Goal: Information Seeking & Learning: Check status

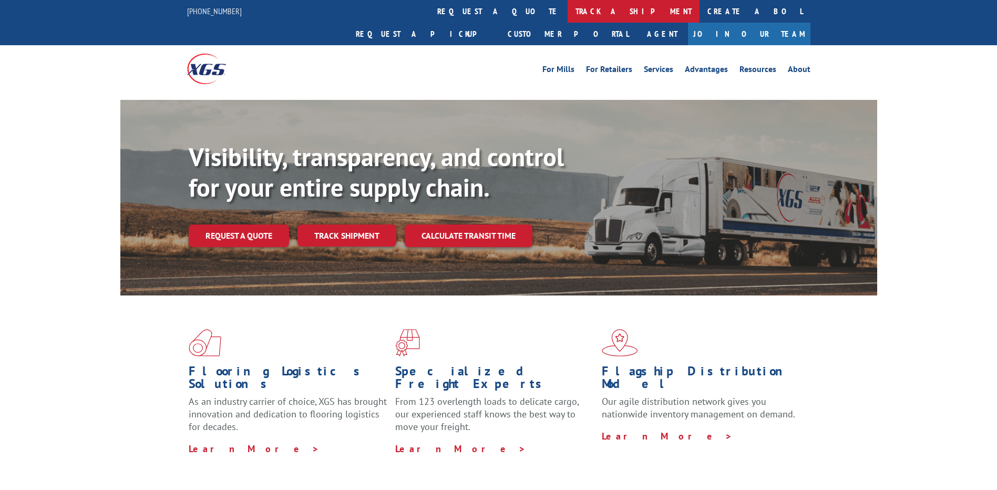
click at [568, 6] on link "track a shipment" at bounding box center [634, 11] width 132 height 23
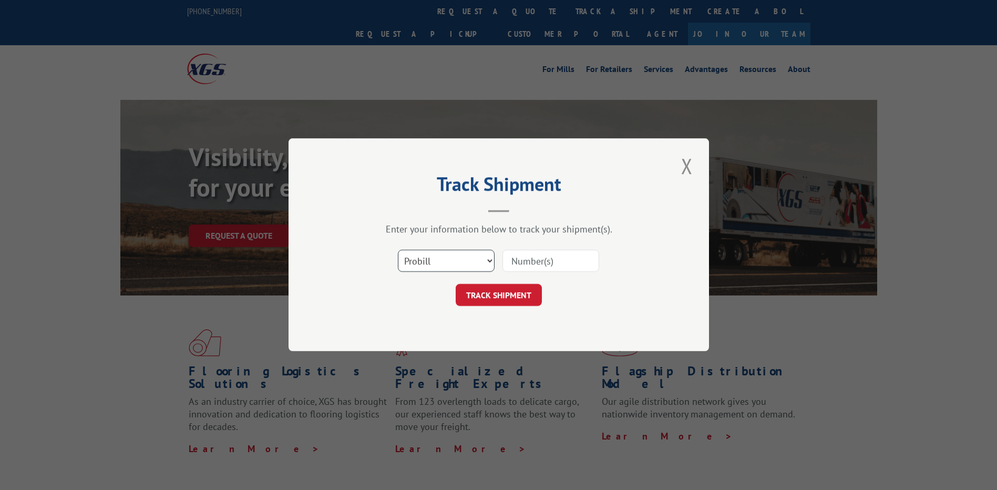
click at [419, 265] on select "Select category... Probill BOL PO" at bounding box center [446, 261] width 97 height 22
select select "po"
click at [398, 250] on select "Select category... Probill BOL PO" at bounding box center [446, 261] width 97 height 22
click at [520, 258] on input at bounding box center [550, 261] width 97 height 22
paste input "44532559"
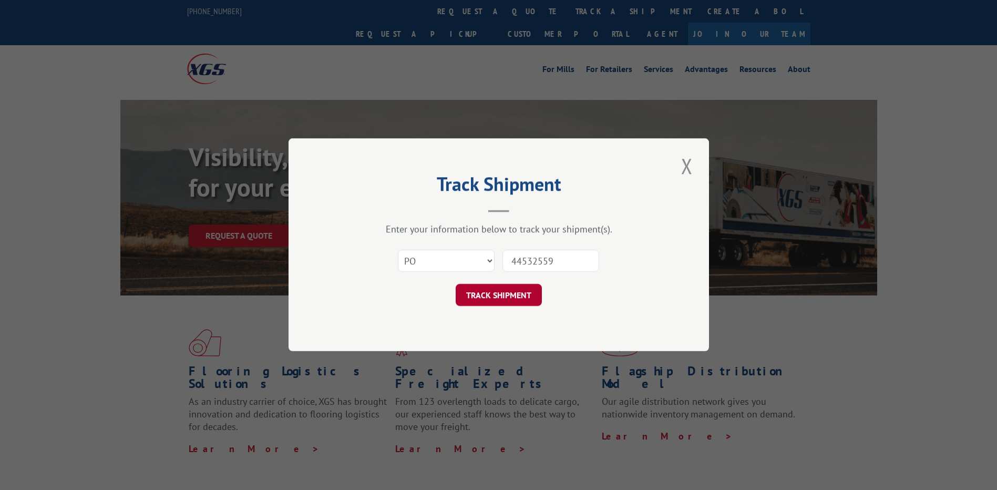
type input "44532559"
click at [508, 296] on button "TRACK SHIPMENT" at bounding box center [499, 295] width 86 height 22
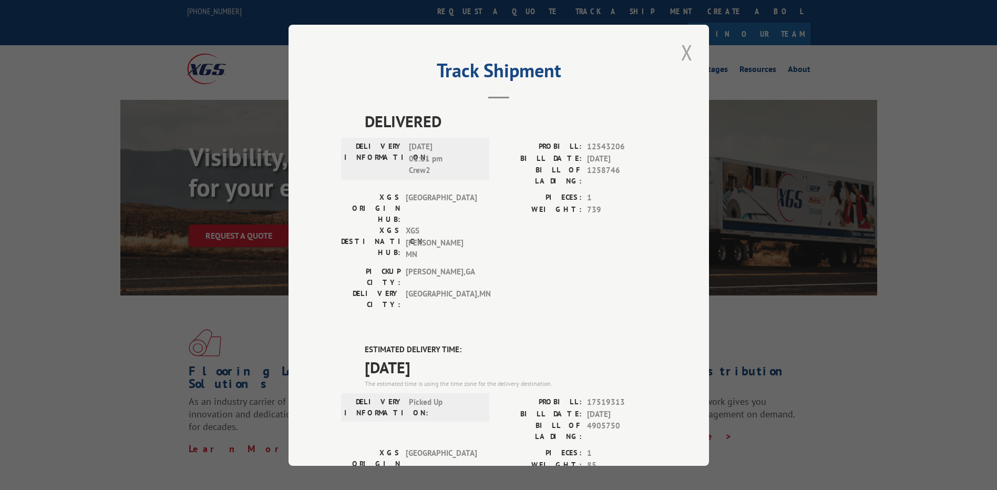
click at [681, 53] on button "Close modal" at bounding box center [687, 52] width 18 height 29
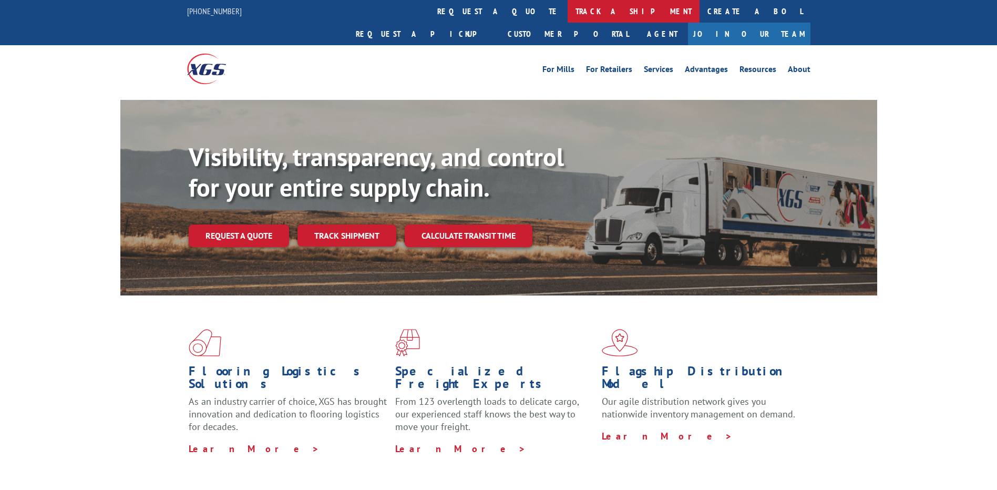
click at [568, 14] on link "track a shipment" at bounding box center [634, 11] width 132 height 23
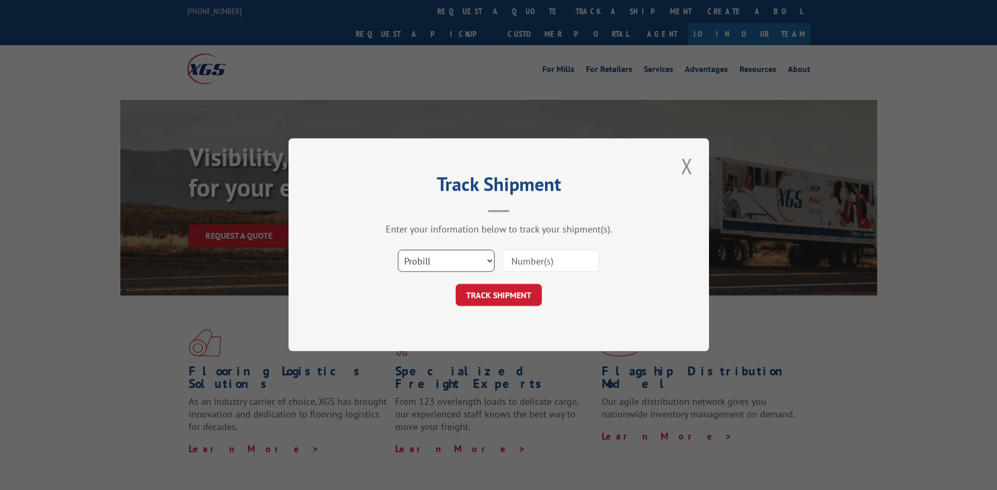
click at [444, 261] on select "Select category... Probill BOL PO" at bounding box center [446, 261] width 97 height 22
select select "po"
click at [398, 250] on select "Select category... Probill BOL PO" at bounding box center [446, 261] width 97 height 22
click at [516, 269] on input at bounding box center [550, 261] width 97 height 22
paste input "17512271"
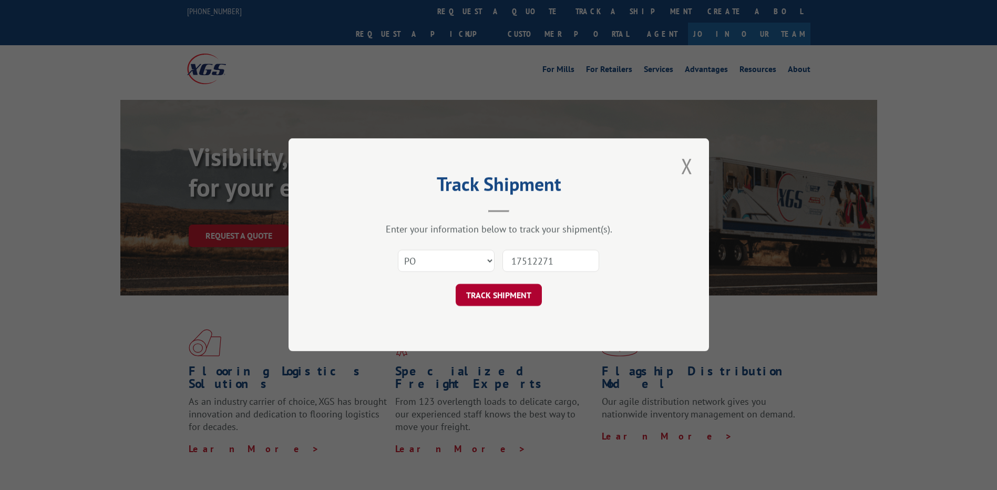
type input "17512271"
click at [501, 304] on button "TRACK SHIPMENT" at bounding box center [499, 295] width 86 height 22
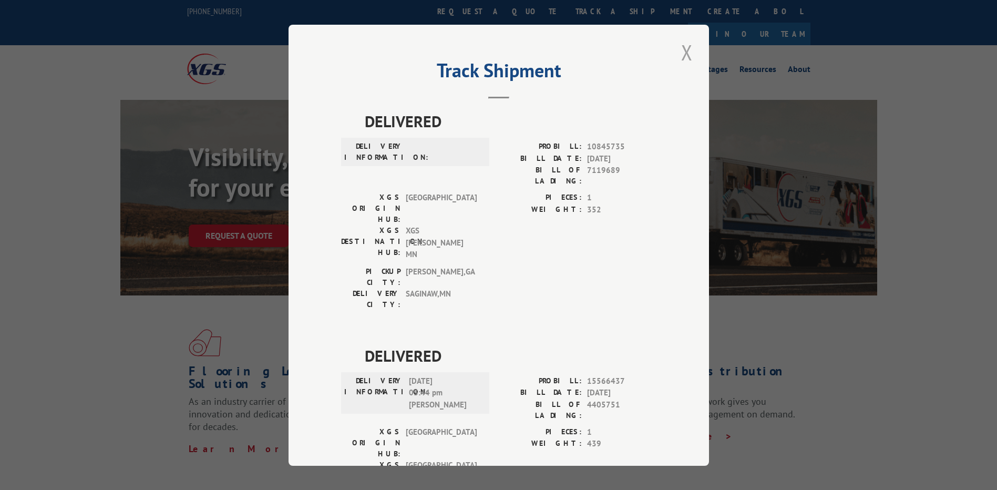
click at [678, 57] on button "Close modal" at bounding box center [687, 52] width 18 height 29
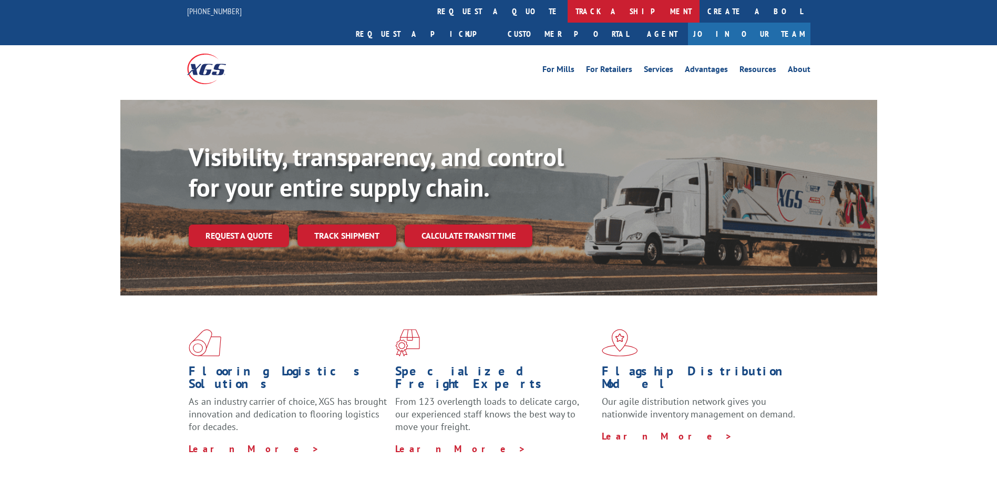
click at [568, 17] on link "track a shipment" at bounding box center [634, 11] width 132 height 23
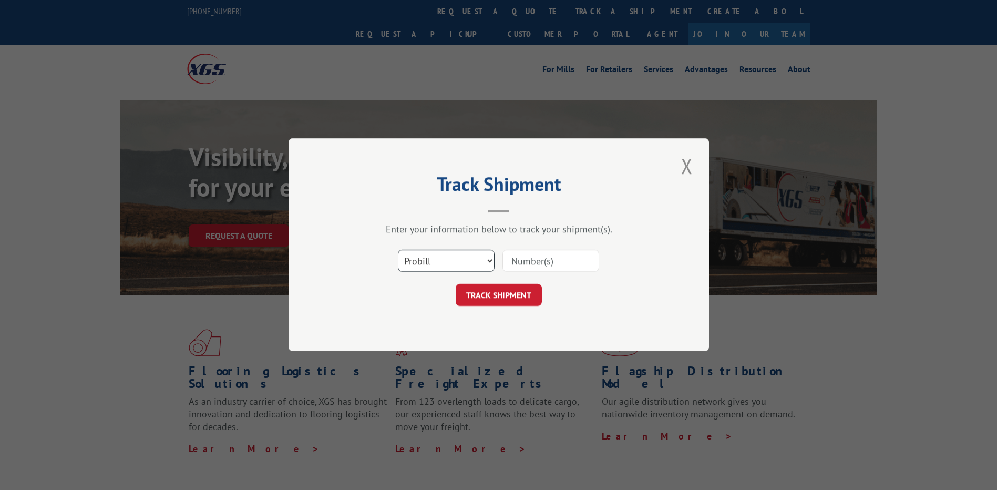
click at [409, 261] on select "Select category... Probill BOL PO" at bounding box center [446, 261] width 97 height 22
select select "po"
click at [398, 250] on select "Select category... Probill BOL PO" at bounding box center [446, 261] width 97 height 22
click at [508, 263] on input at bounding box center [550, 261] width 97 height 22
paste input "44532529"
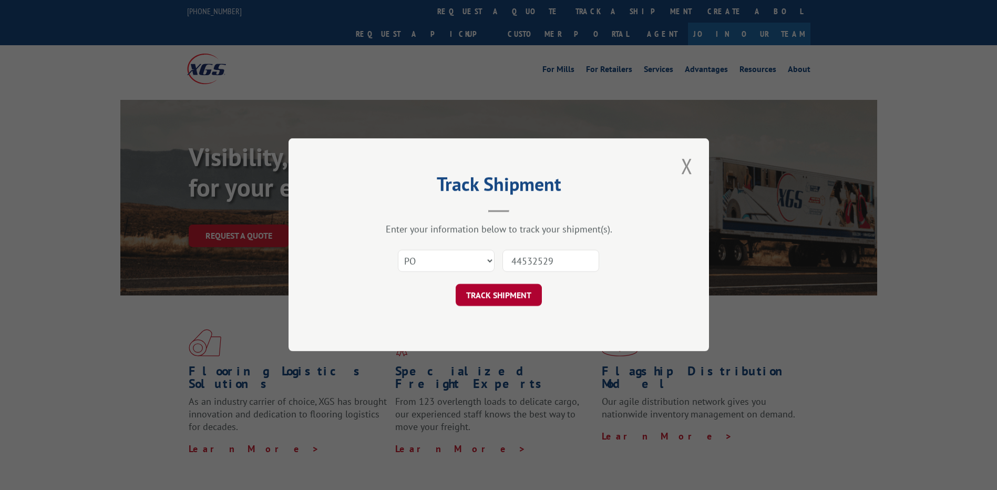
type input "44532529"
click at [501, 290] on button "TRACK SHIPMENT" at bounding box center [499, 295] width 86 height 22
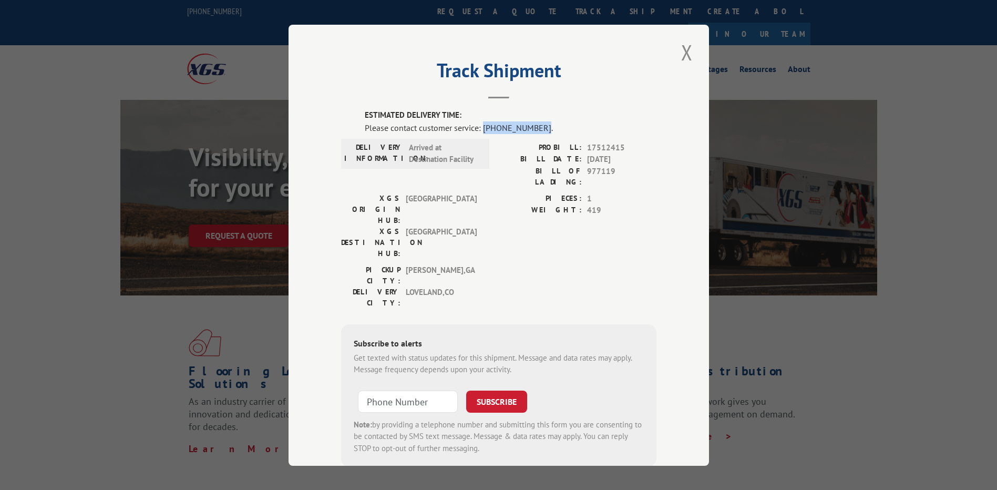
drag, startPoint x: 523, startPoint y: 129, endPoint x: 478, endPoint y: 126, distance: 44.8
click at [478, 126] on div "Please contact customer service: [PHONE_NUMBER]." at bounding box center [511, 127] width 292 height 13
copy div "[PHONE_NUMBER]"
click at [685, 56] on button "Close modal" at bounding box center [687, 52] width 18 height 29
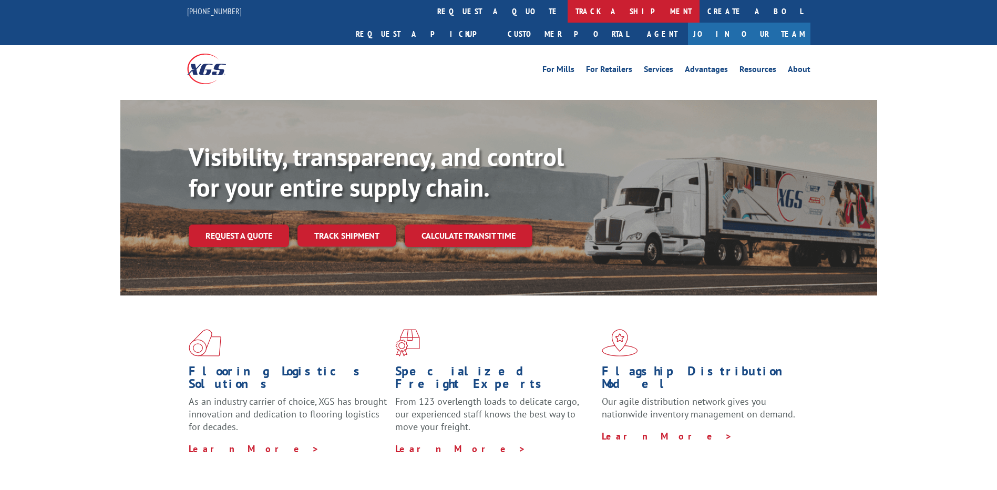
click at [568, 14] on link "track a shipment" at bounding box center [634, 11] width 132 height 23
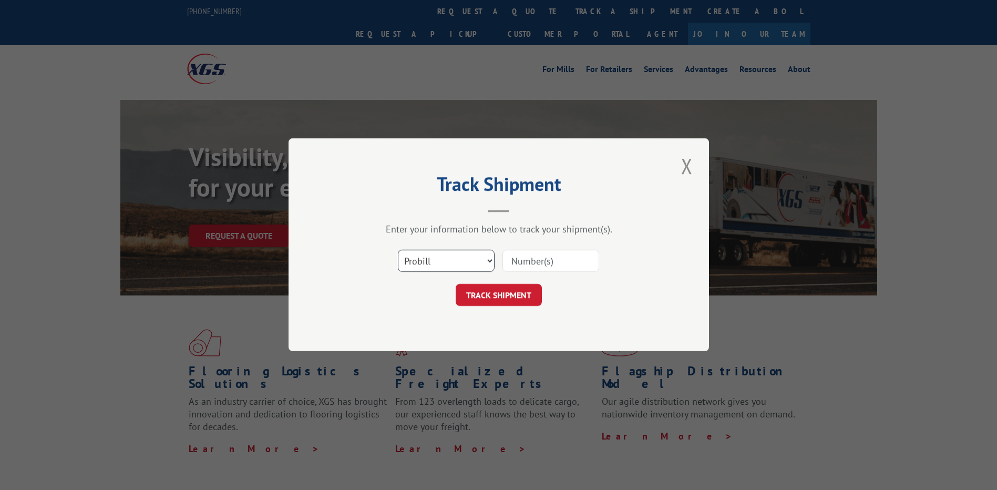
click at [431, 269] on select "Select category... Probill BOL PO" at bounding box center [446, 261] width 97 height 22
select select "po"
click at [398, 250] on select "Select category... Probill BOL PO" at bounding box center [446, 261] width 97 height 22
click at [536, 252] on input at bounding box center [550, 261] width 97 height 22
paste input "24504503"
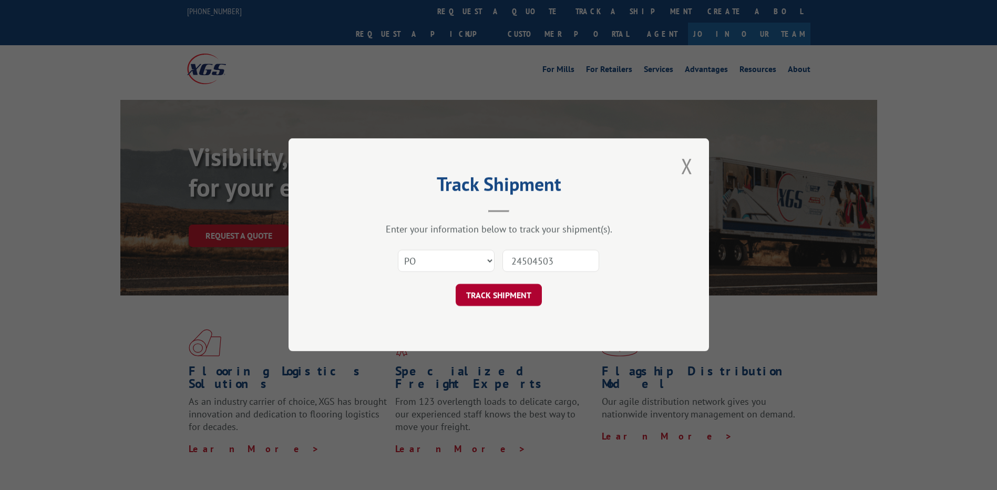
type input "24504503"
click at [514, 291] on button "TRACK SHIPMENT" at bounding box center [499, 295] width 86 height 22
